Goal: Transaction & Acquisition: Purchase product/service

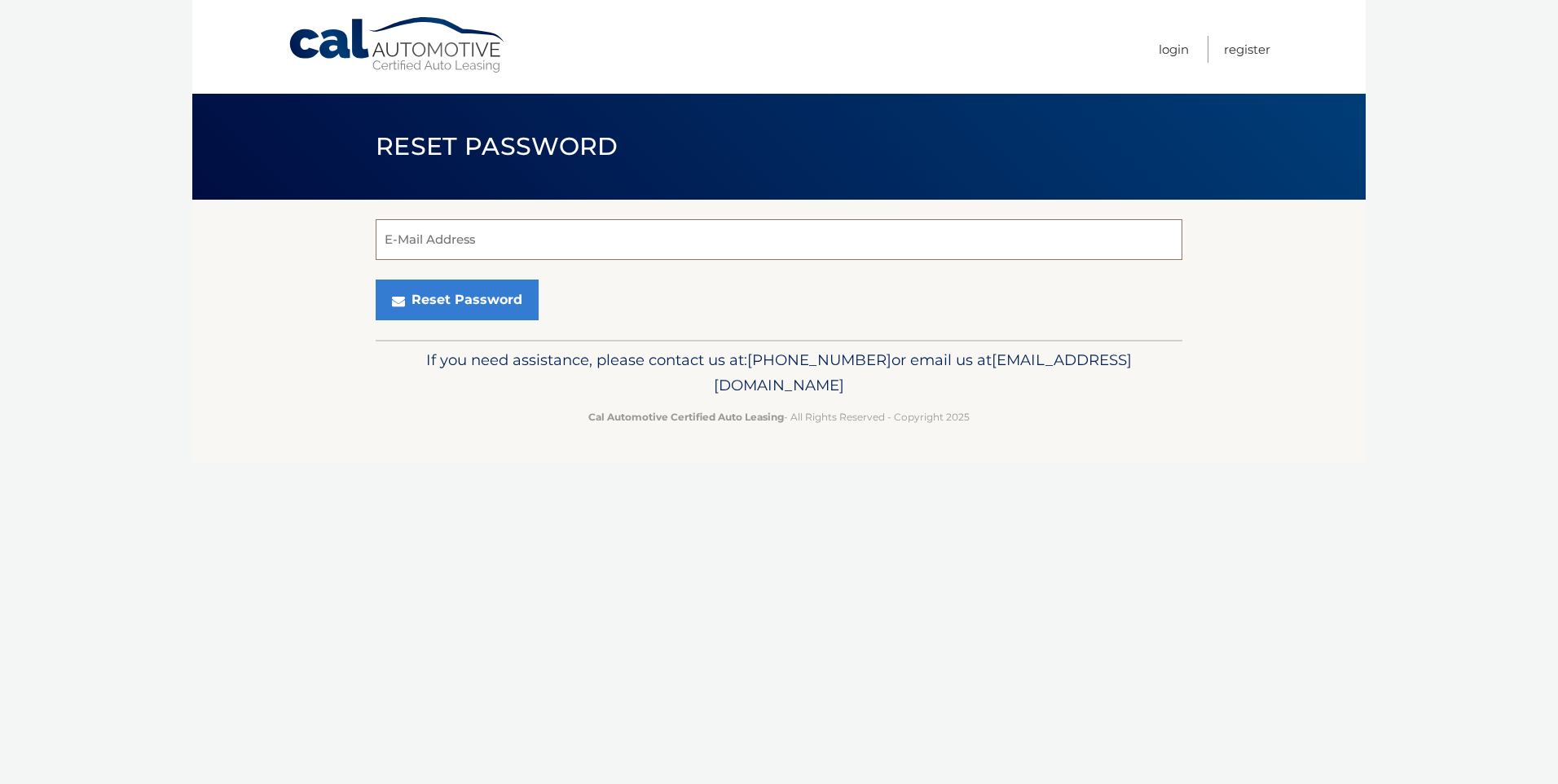
click at [509, 238] on input "E-Mail Address" at bounding box center [779, 239] width 807 height 40
type input "denise@castlepremium.com"
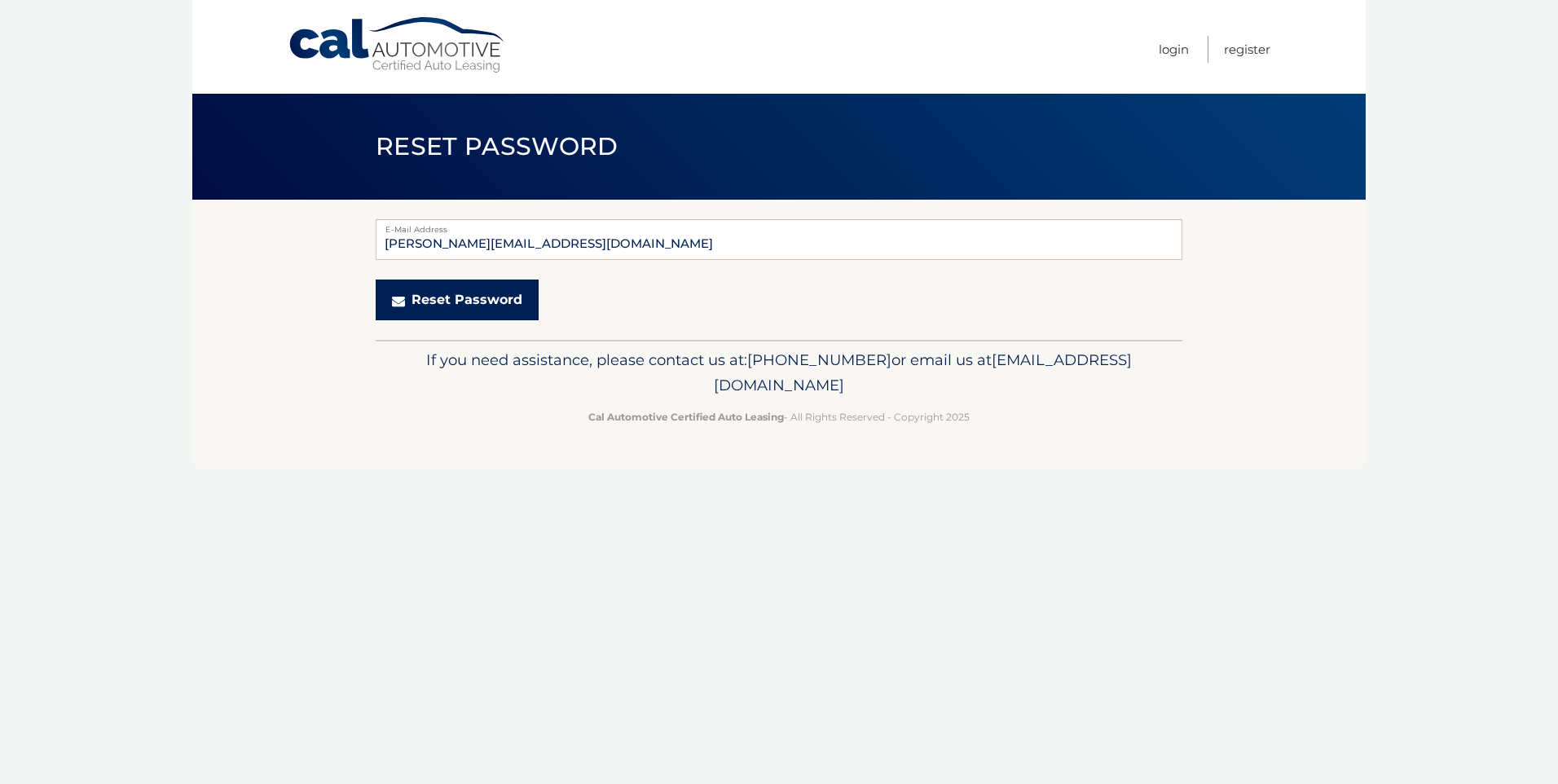
click at [471, 290] on button "Reset Password" at bounding box center [457, 300] width 163 height 40
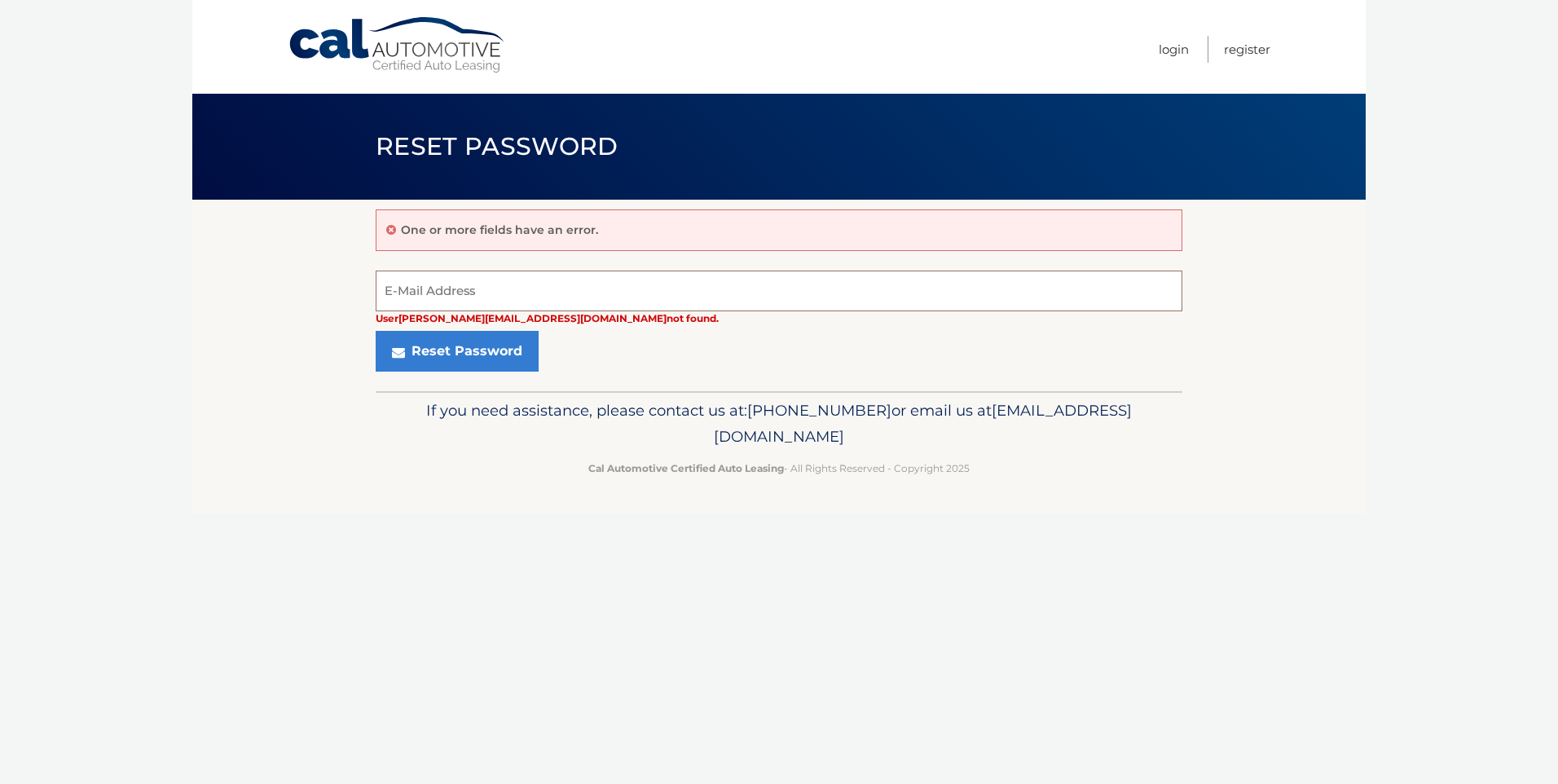
click at [473, 286] on input "E-Mail Address" at bounding box center [779, 291] width 807 height 40
type input "wofster@optonline.net"
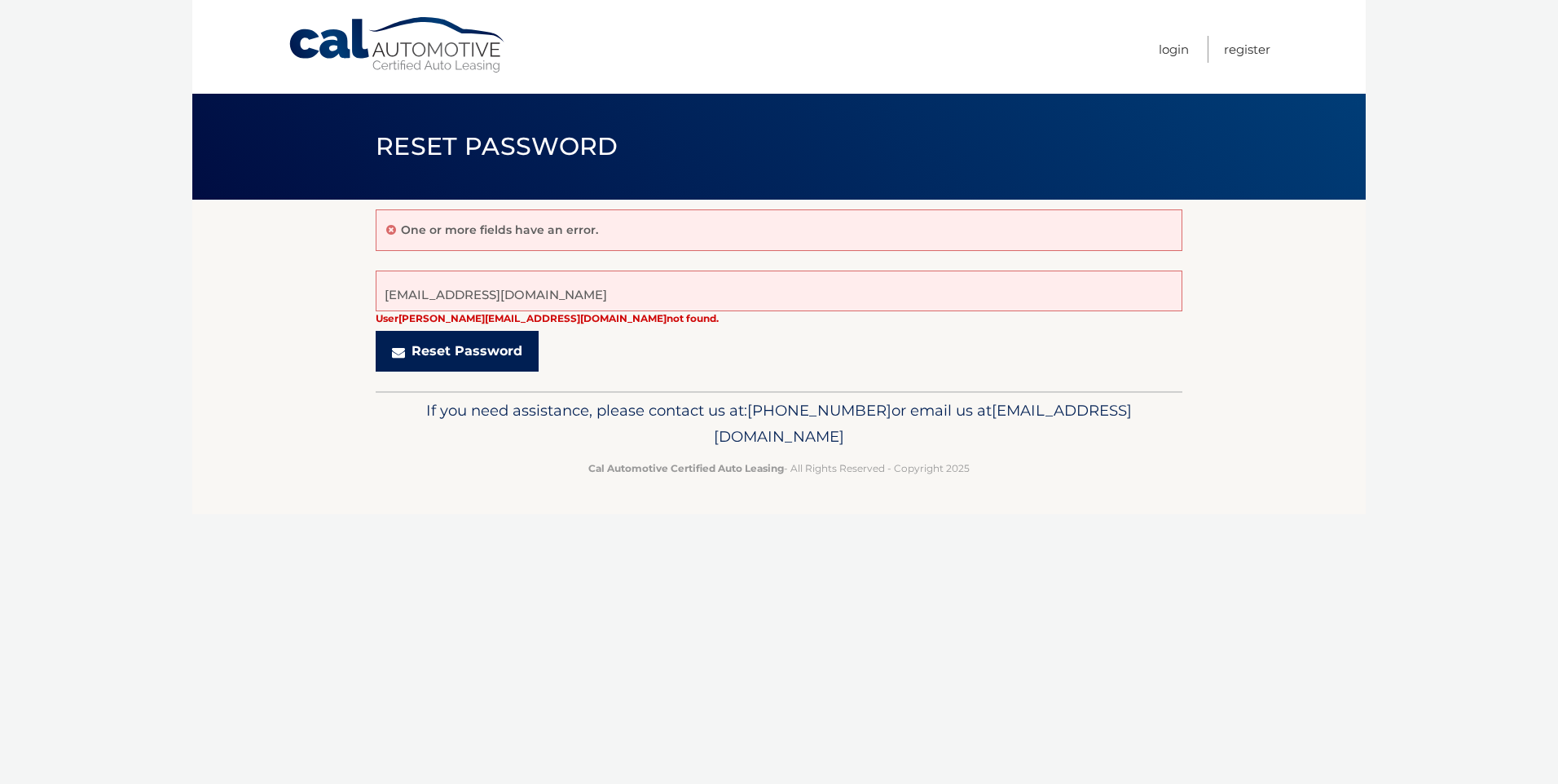
click at [463, 338] on button "Reset Password" at bounding box center [457, 351] width 163 height 40
click at [463, 349] on button "Reset Password" at bounding box center [457, 351] width 163 height 40
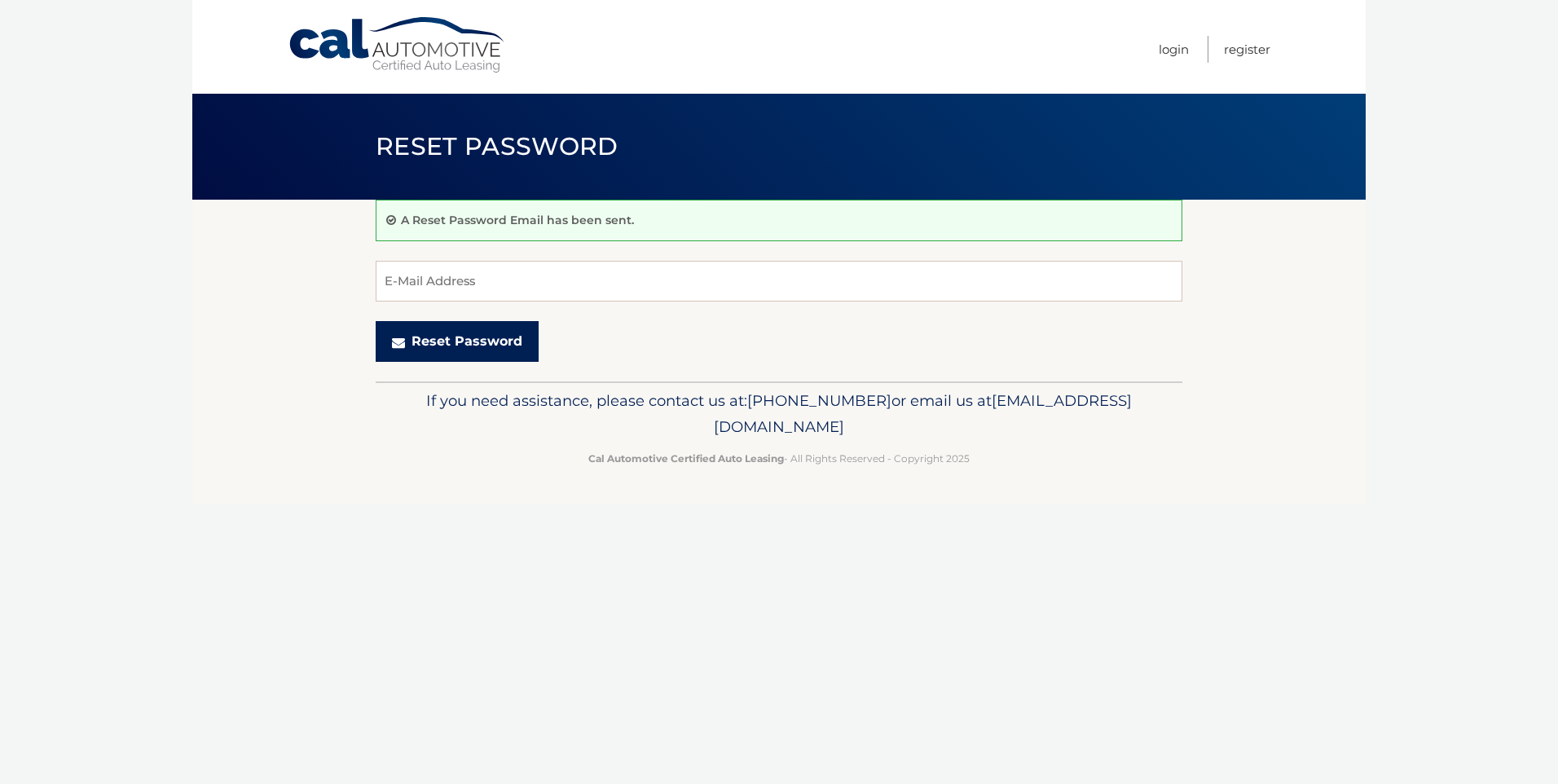
click at [483, 339] on button "Reset Password" at bounding box center [457, 341] width 163 height 40
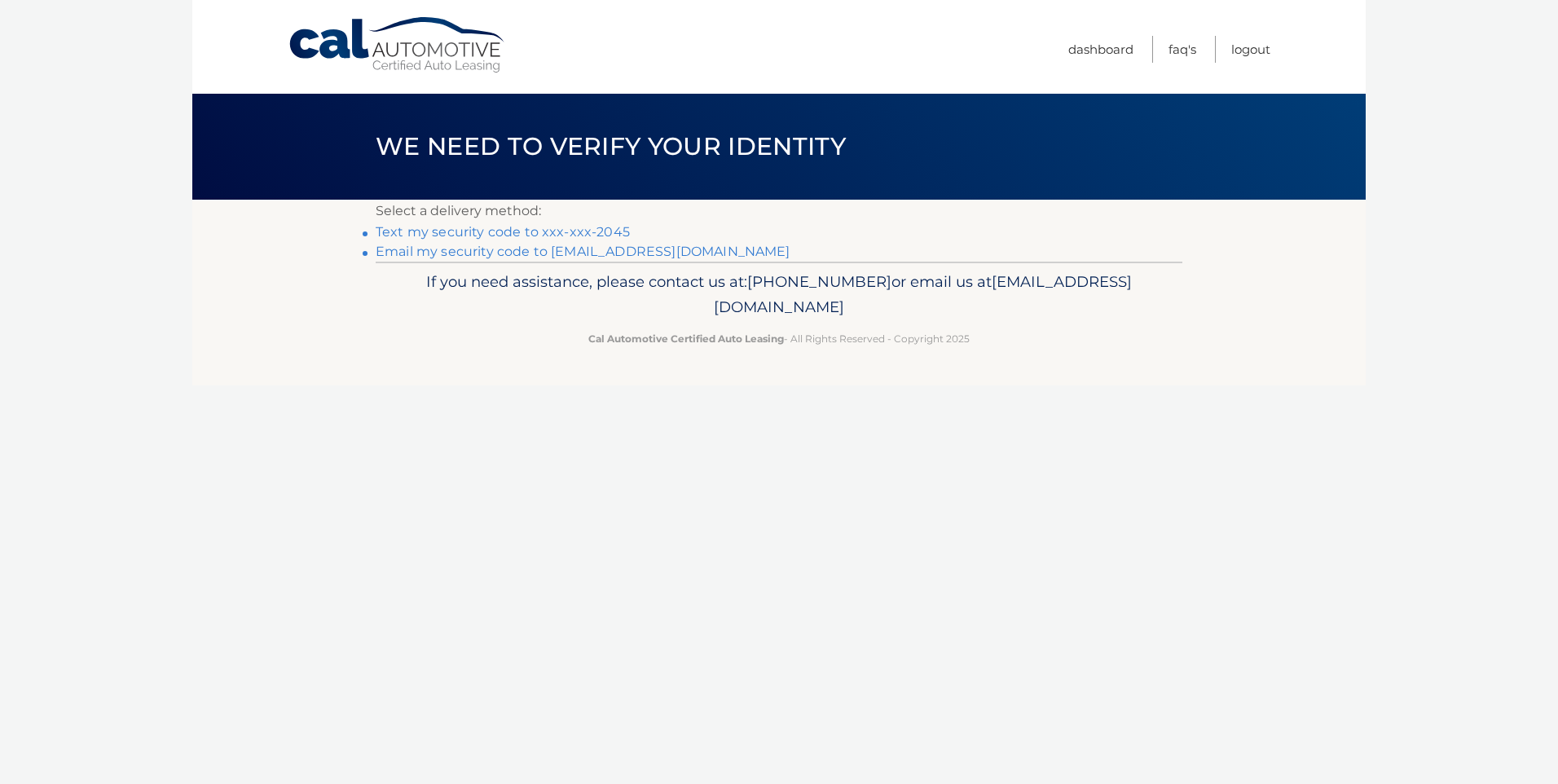
click at [581, 227] on link "Text my security code to xxx-xxx-2045" at bounding box center [503, 232] width 254 height 15
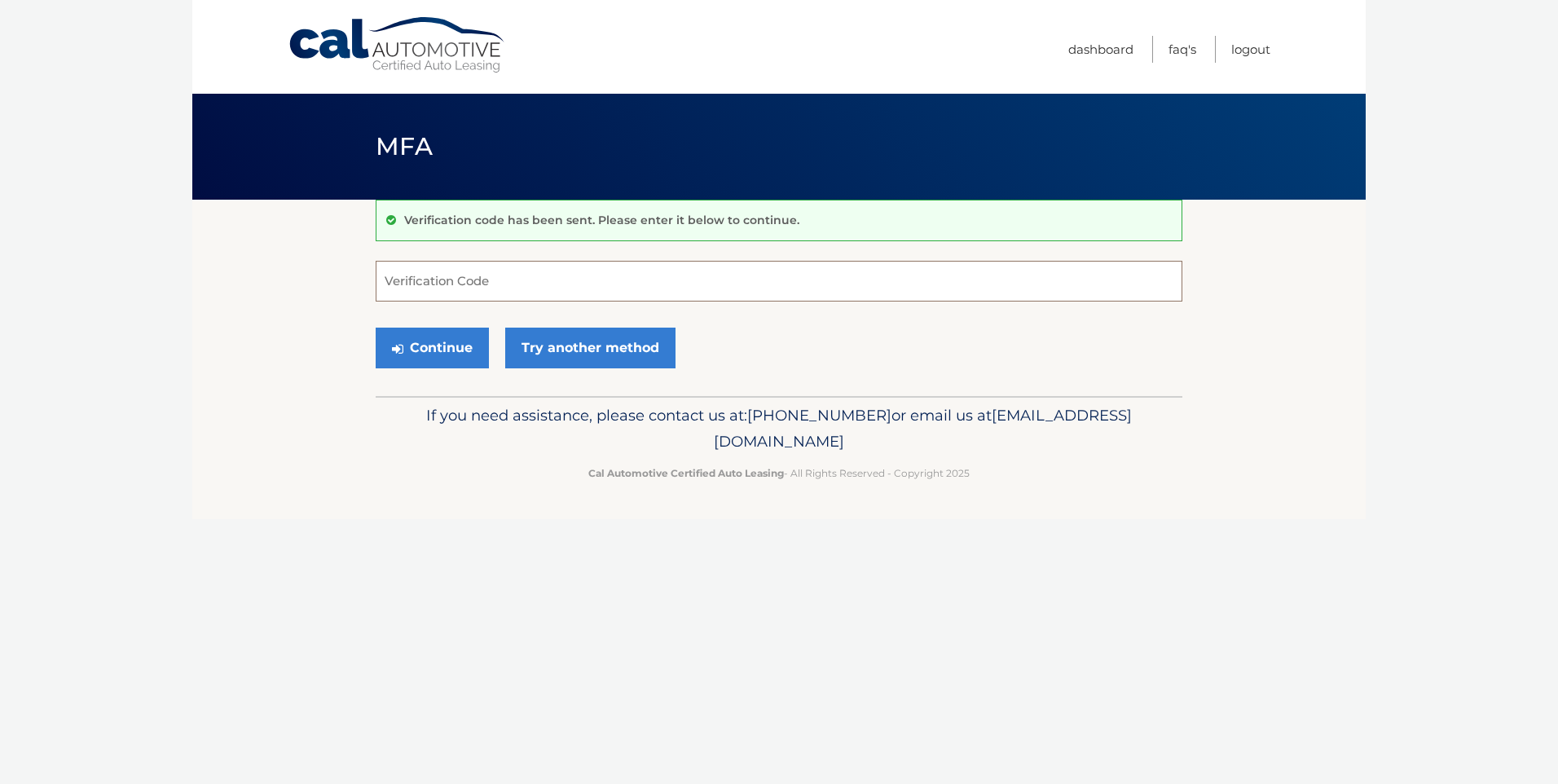
click at [513, 278] on input "Verification Code" at bounding box center [779, 281] width 807 height 40
type input "490963"
click at [439, 339] on button "Continue" at bounding box center [432, 348] width 113 height 40
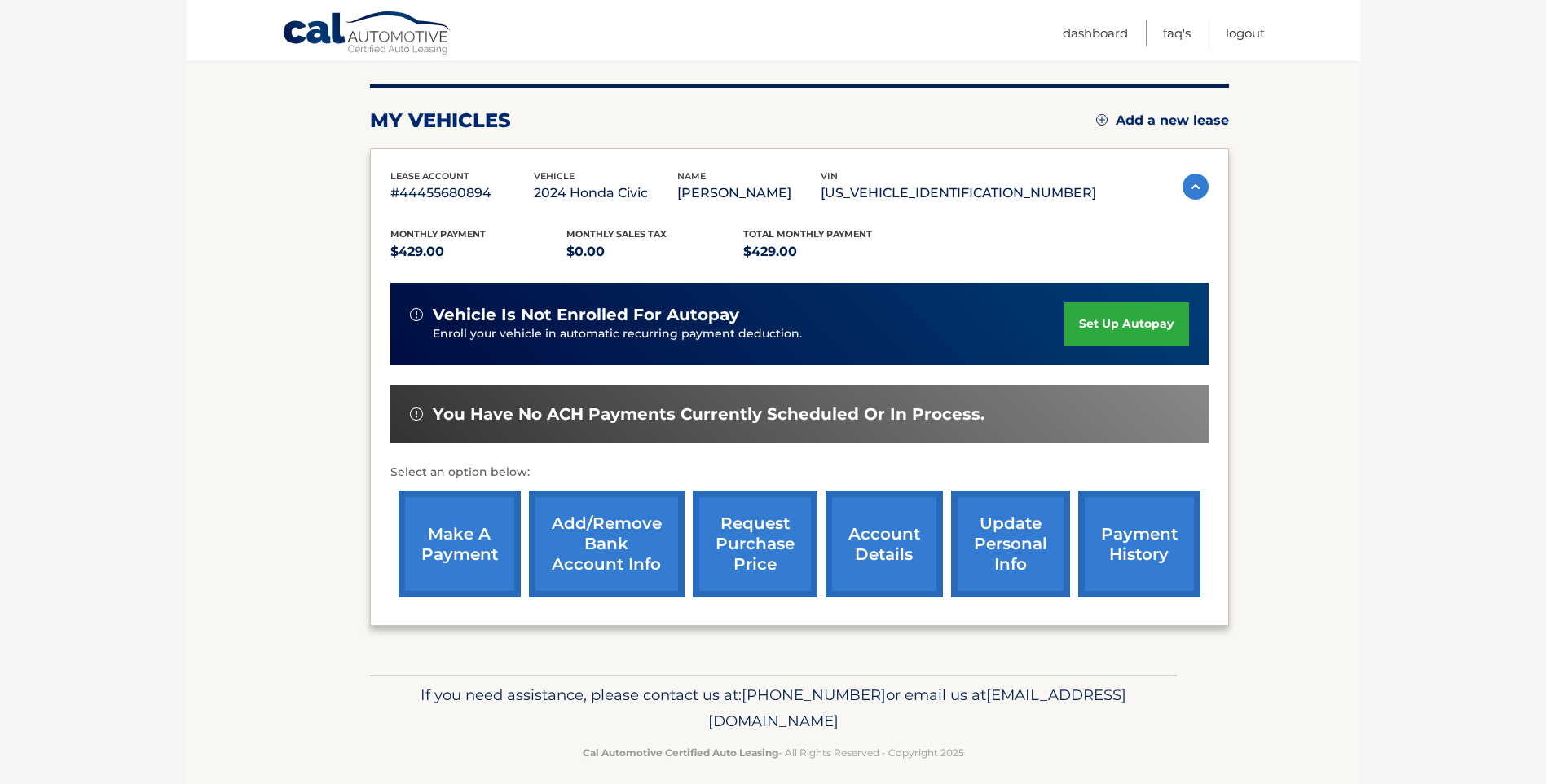
scroll to position [203, 0]
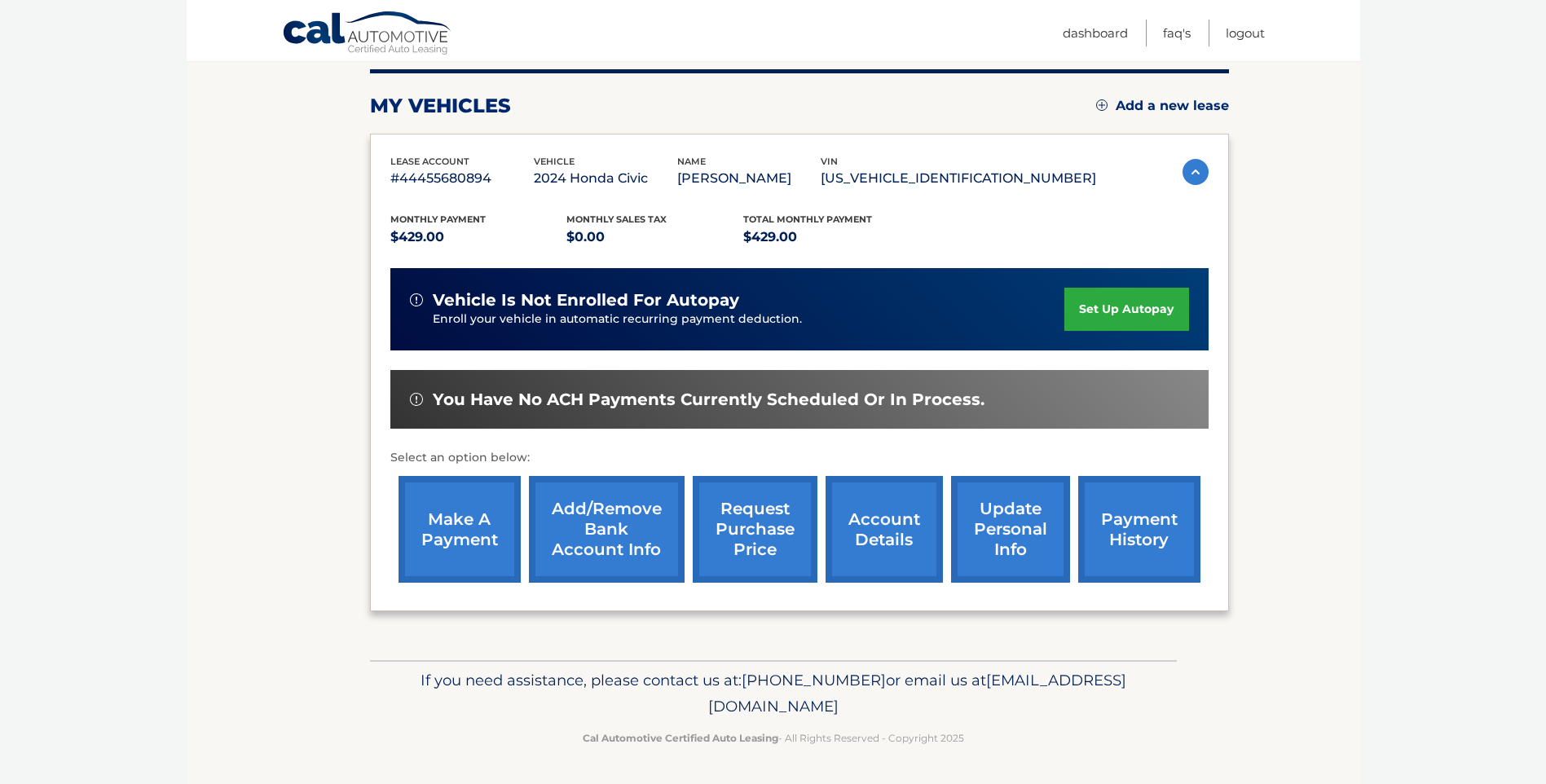
click at [464, 524] on link "make a payment" at bounding box center [459, 529] width 122 height 107
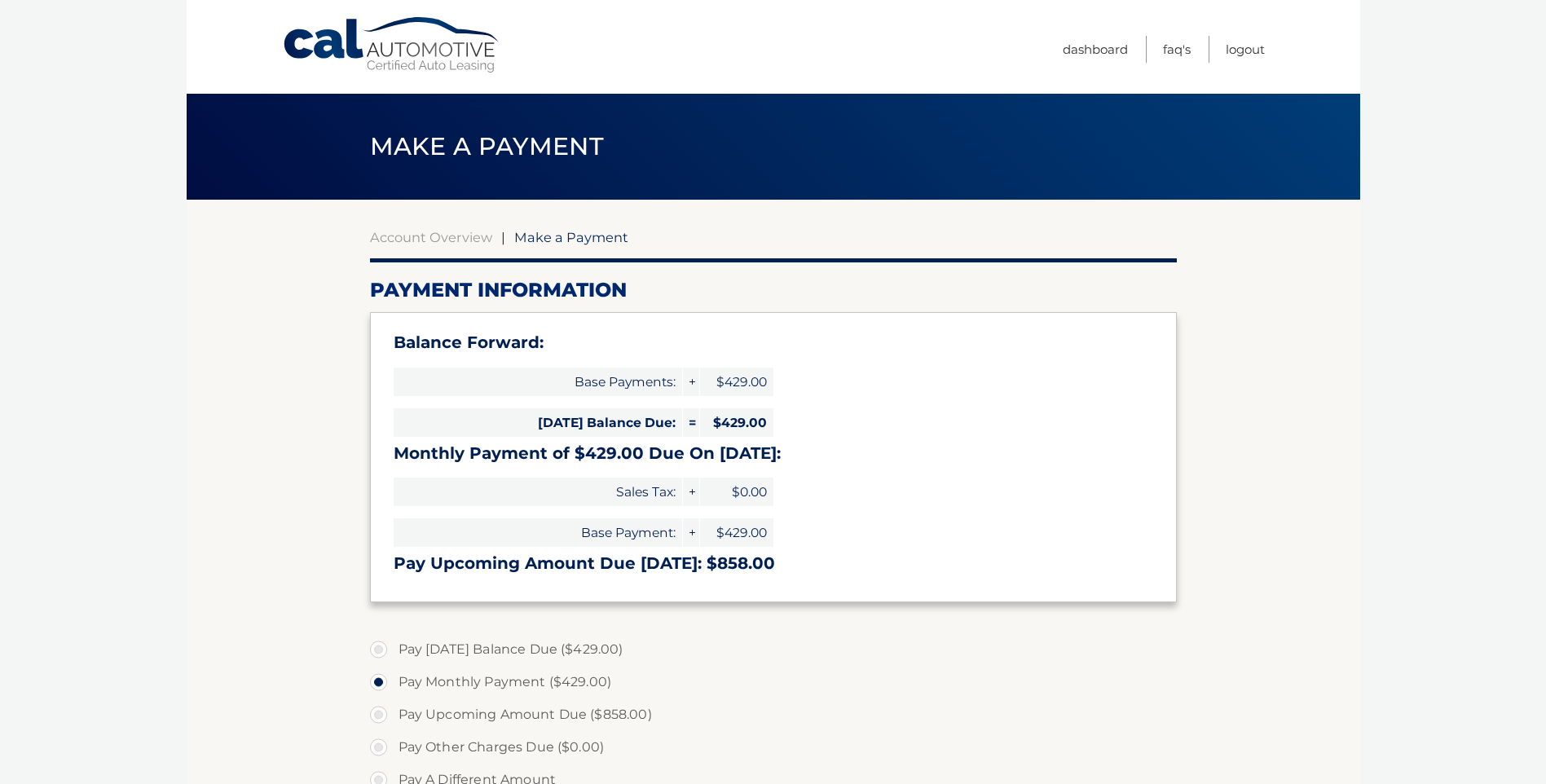
select select "ZWI5NDIyYmEtYTAzMy00NjljLTkzYjktNTFiMDhiYjdhZTA1"
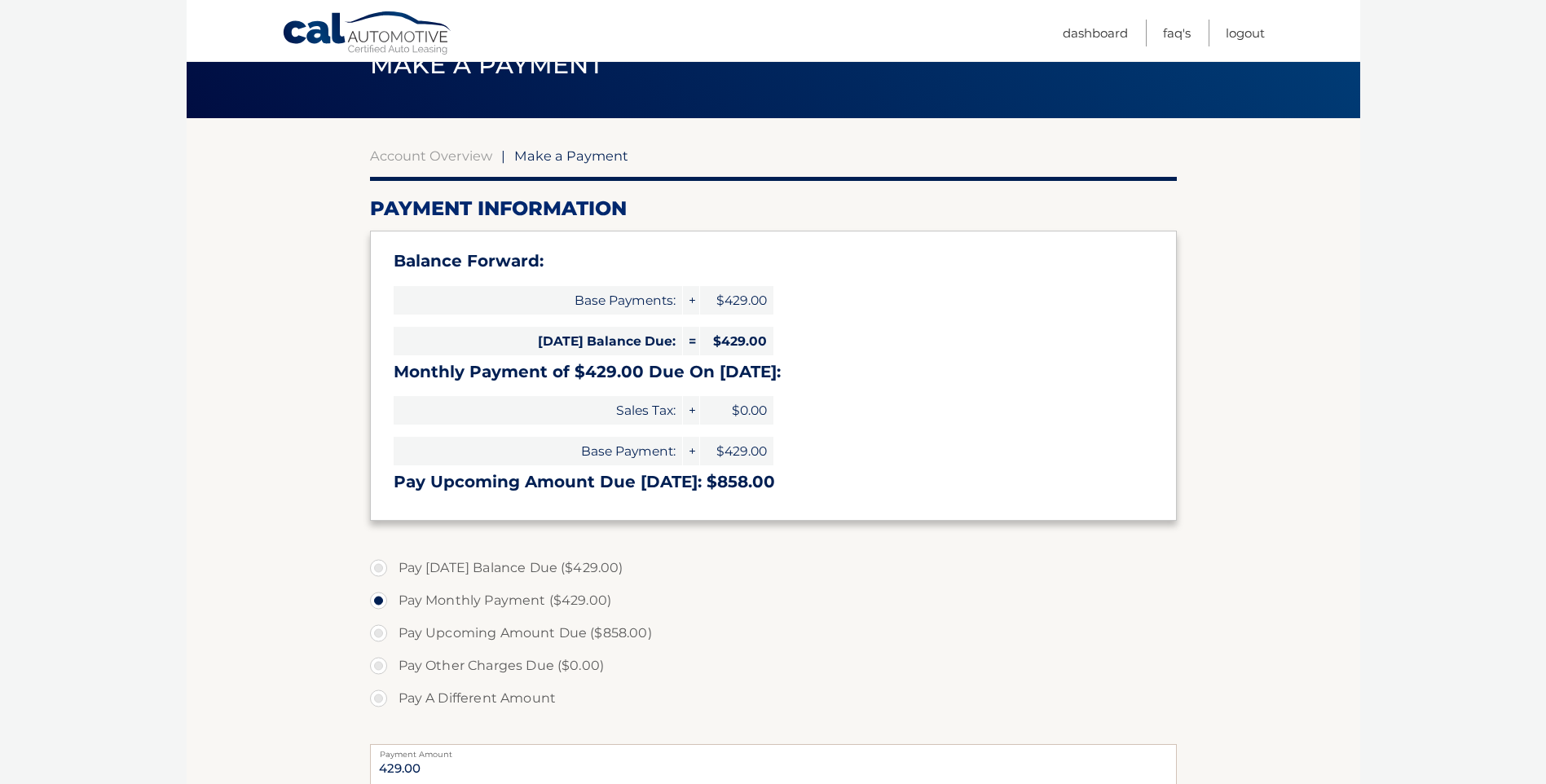
click at [383, 566] on label "Pay [DATE] Balance Due ($429.00)" at bounding box center [773, 567] width 807 height 33
click at [383, 566] on input "Pay [DATE] Balance Due ($429.00)" at bounding box center [384, 564] width 16 height 26
radio input "true"
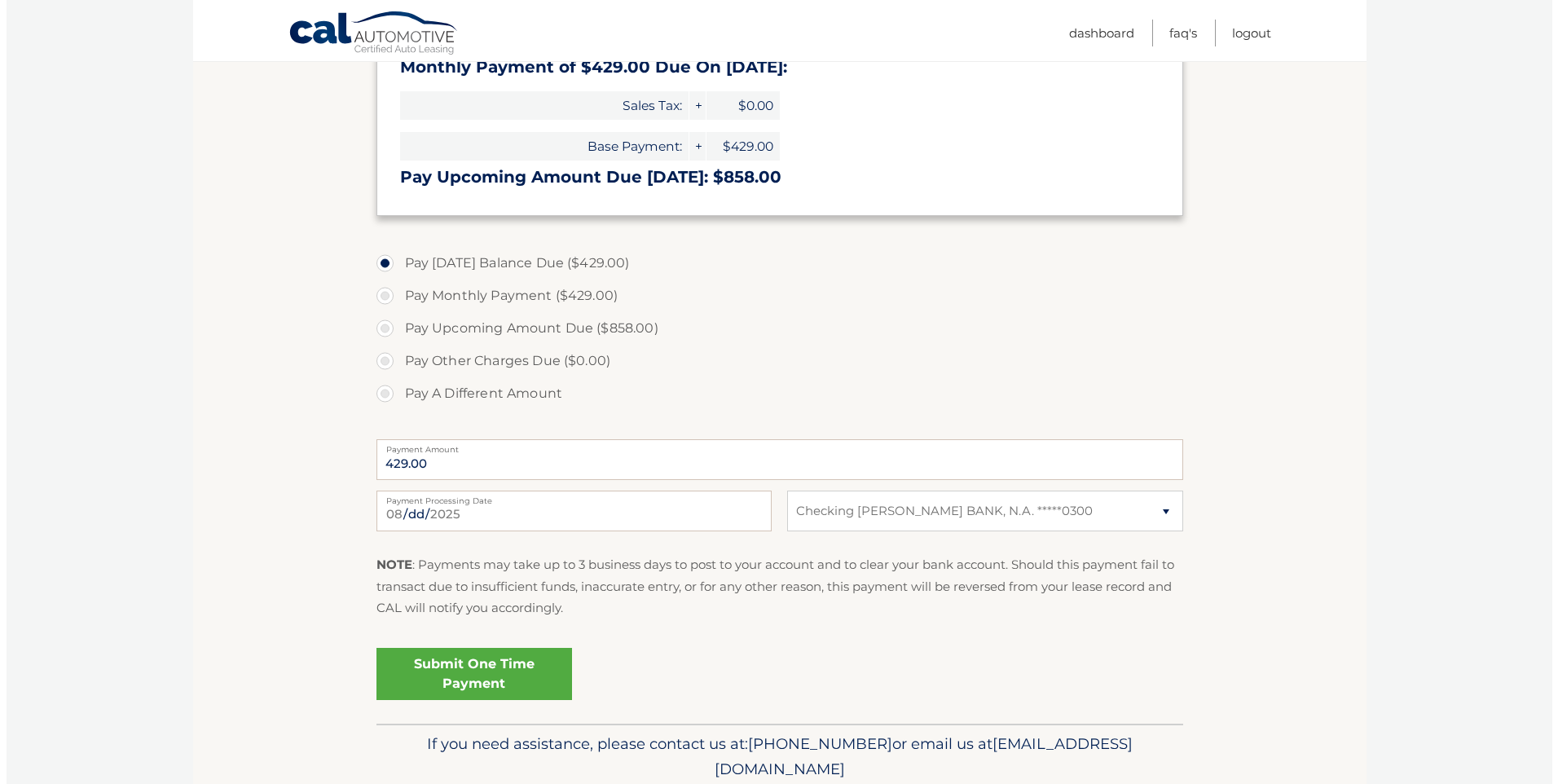
scroll to position [408, 0]
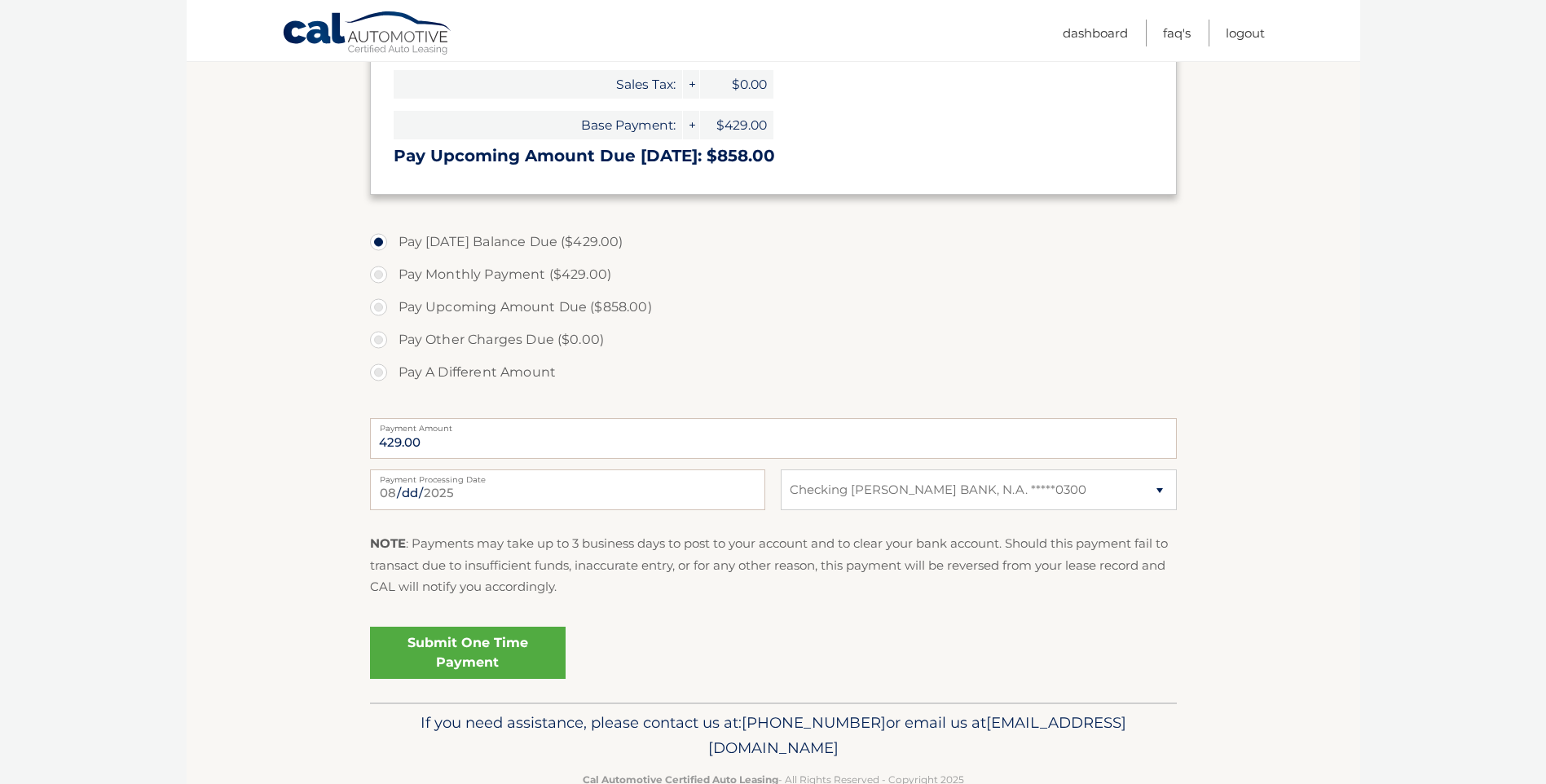
click at [479, 648] on link "Submit One Time Payment" at bounding box center [467, 653] width 196 height 52
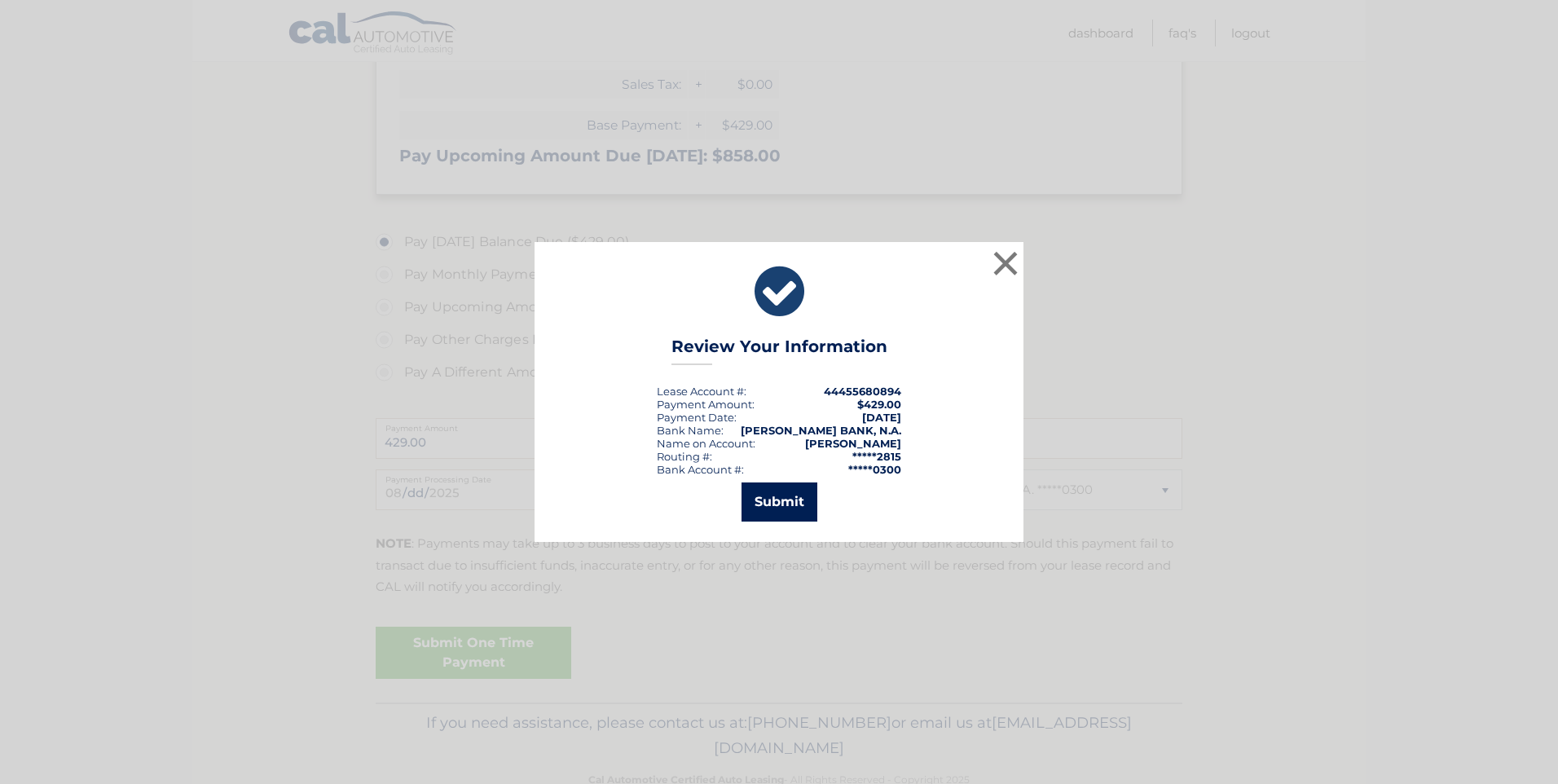
click at [776, 503] on button "Submit" at bounding box center [779, 502] width 76 height 39
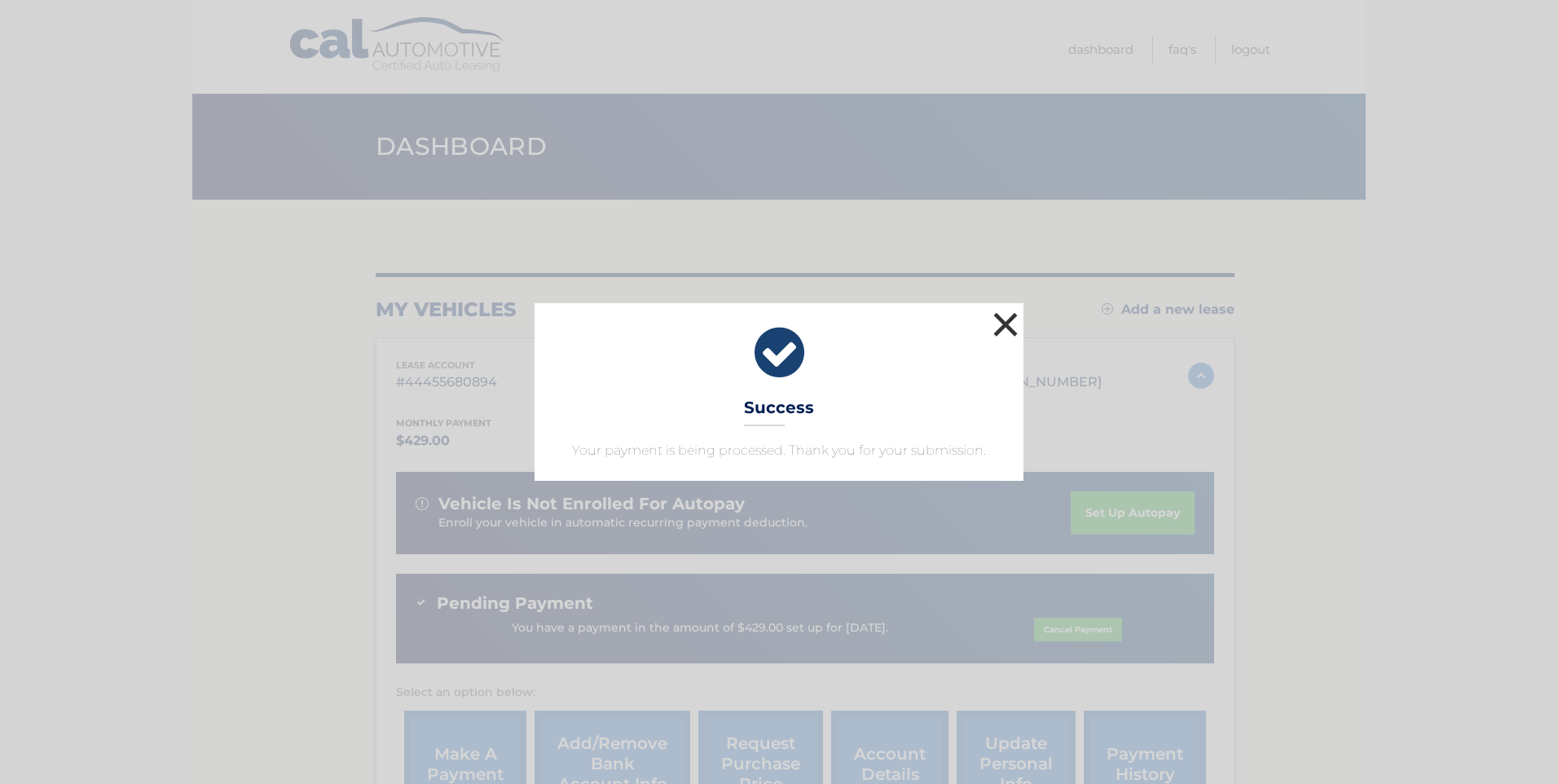
click at [1009, 321] on button "×" at bounding box center [1005, 324] width 33 height 33
